Goal: Task Accomplishment & Management: Manage account settings

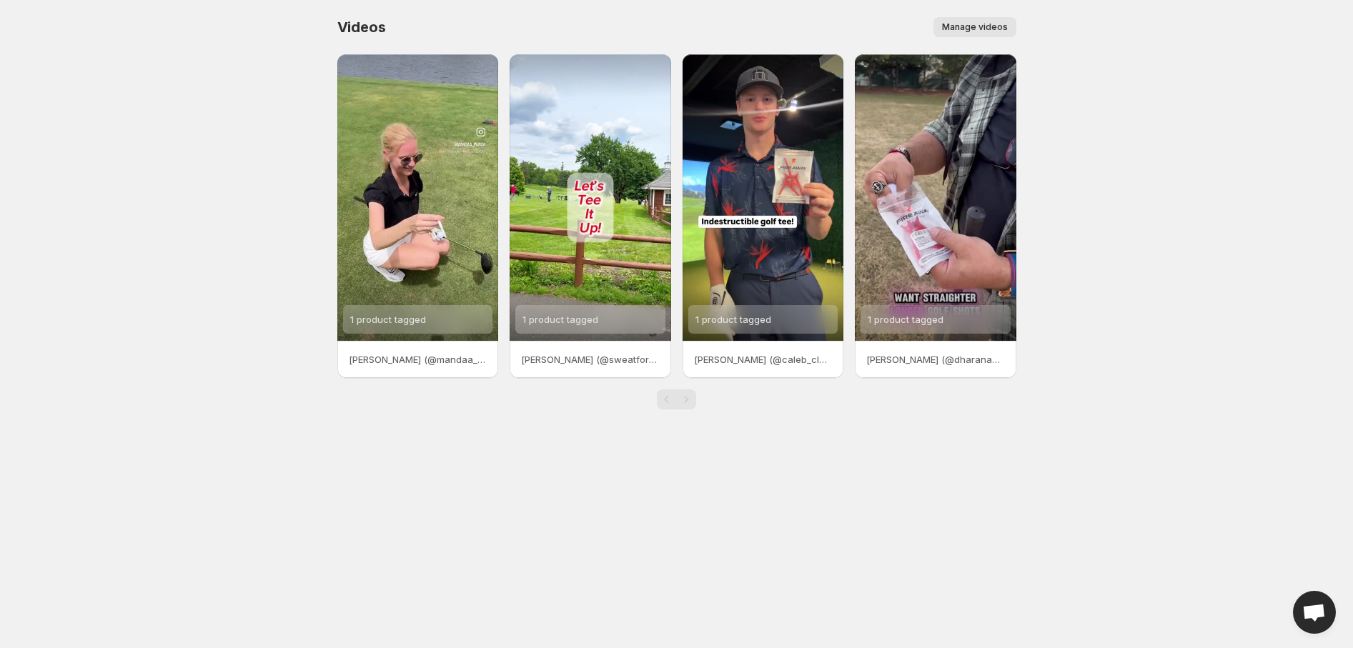
click at [972, 28] on span "Manage videos" at bounding box center [975, 26] width 66 height 11
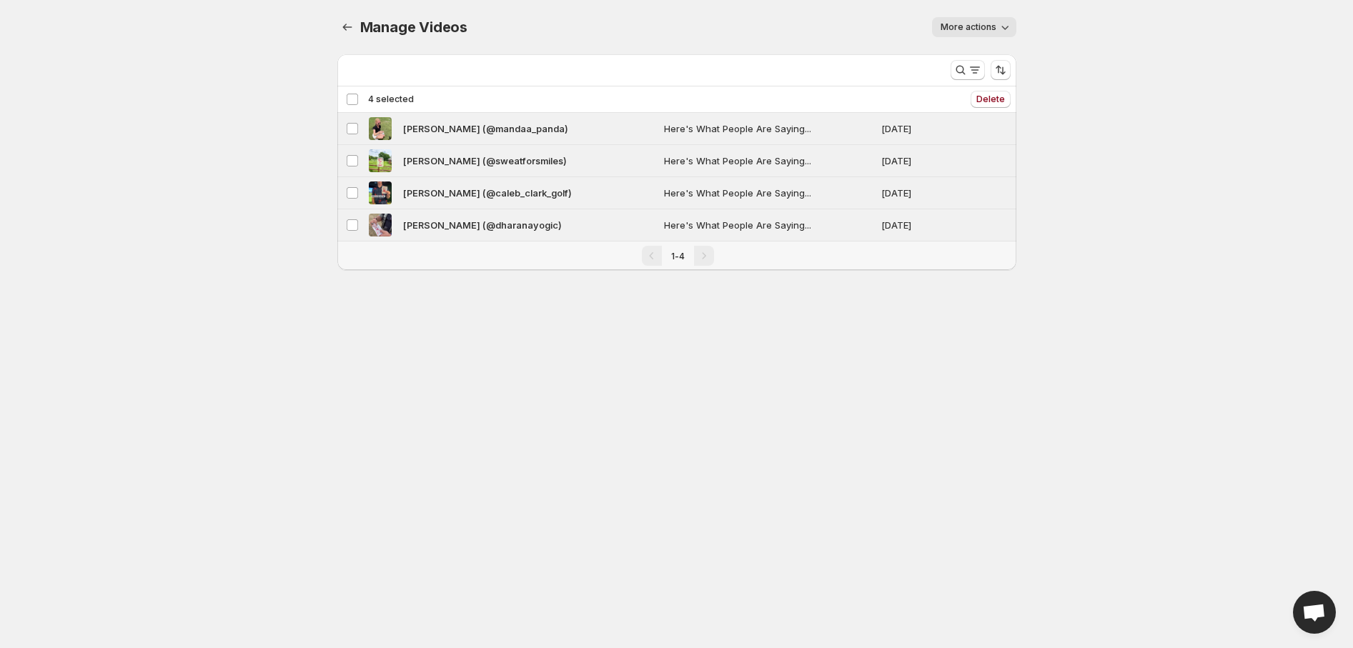
click at [59, 354] on body "Home Feeds Videos Subscription Settings Manage Videos. This page is ready Manag…" at bounding box center [676, 324] width 1353 height 648
click at [1006, 26] on icon "button" at bounding box center [1005, 27] width 14 height 14
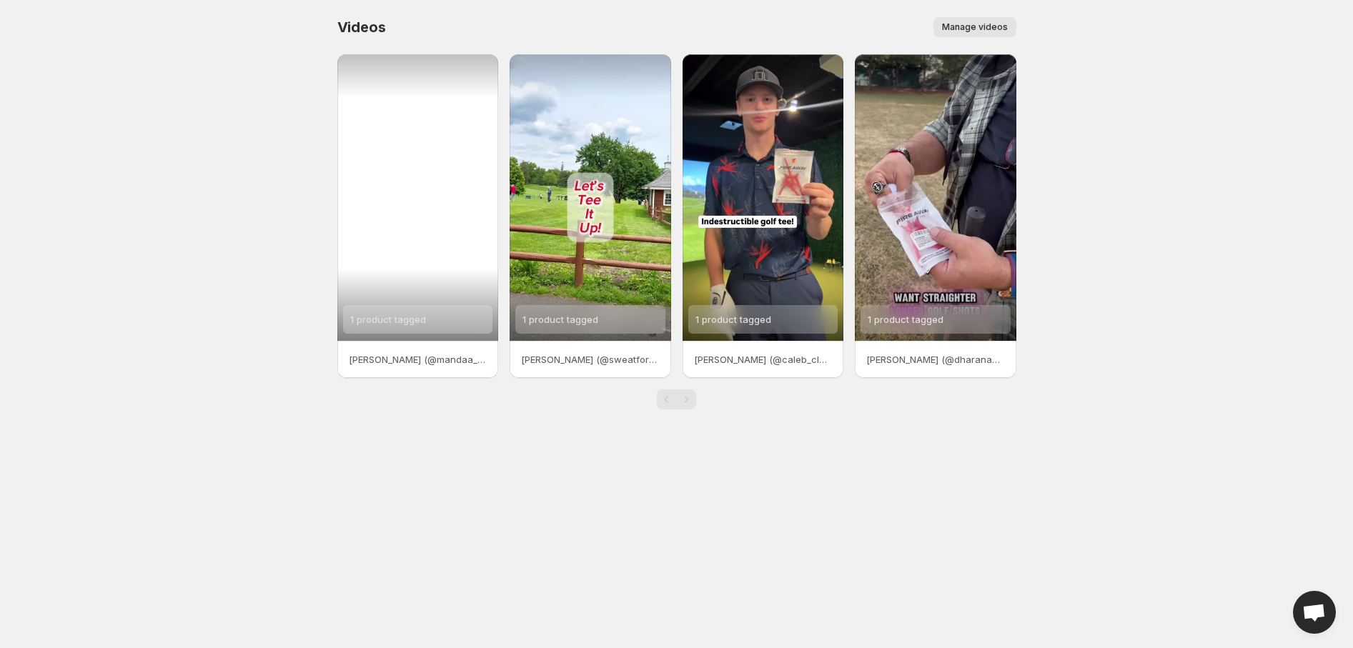
click at [397, 318] on span "1 product tagged" at bounding box center [388, 319] width 76 height 11
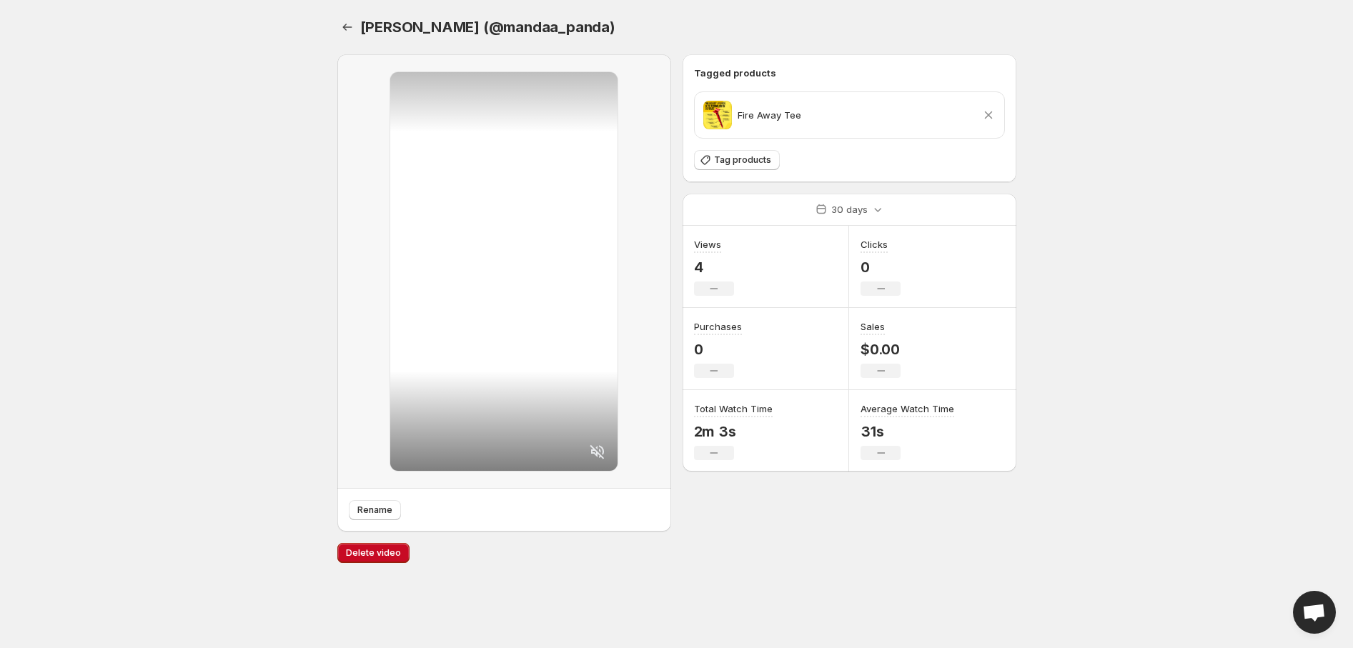
click at [720, 122] on span at bounding box center [717, 115] width 29 height 29
click at [348, 31] on icon "Settings" at bounding box center [347, 27] width 14 height 14
